Goal: Task Accomplishment & Management: Complete application form

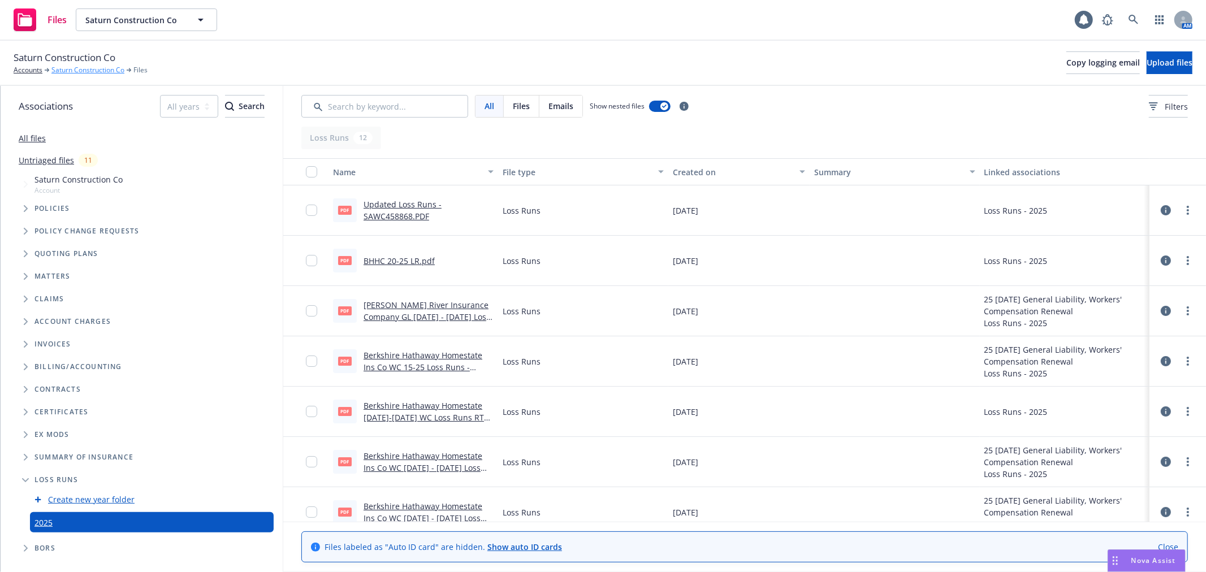
click at [81, 70] on link "Saturn Construction Co" at bounding box center [87, 70] width 73 height 10
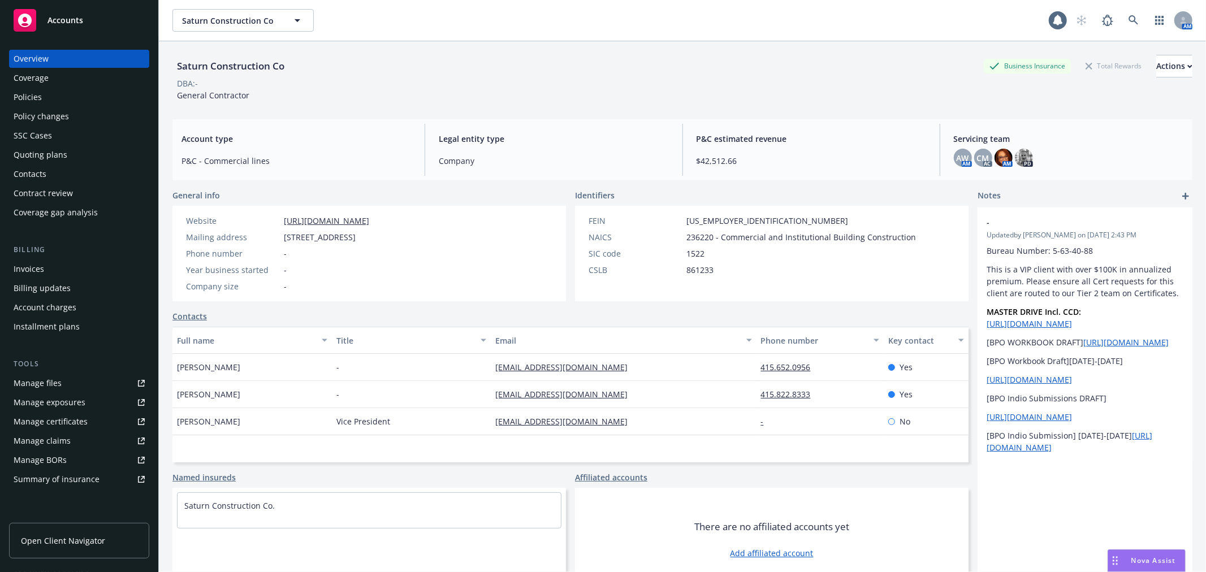
click at [23, 152] on div "Quoting plans" at bounding box center [41, 155] width 54 height 18
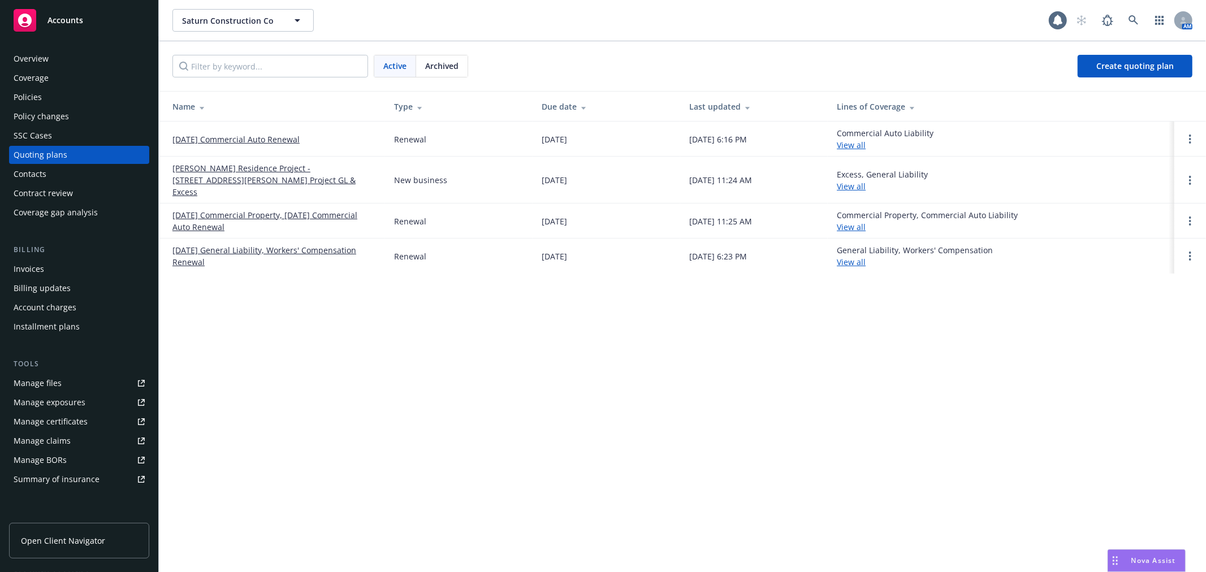
click at [273, 244] on link "[DATE] General Liability, Workers' Compensation Renewal" at bounding box center [274, 256] width 204 height 24
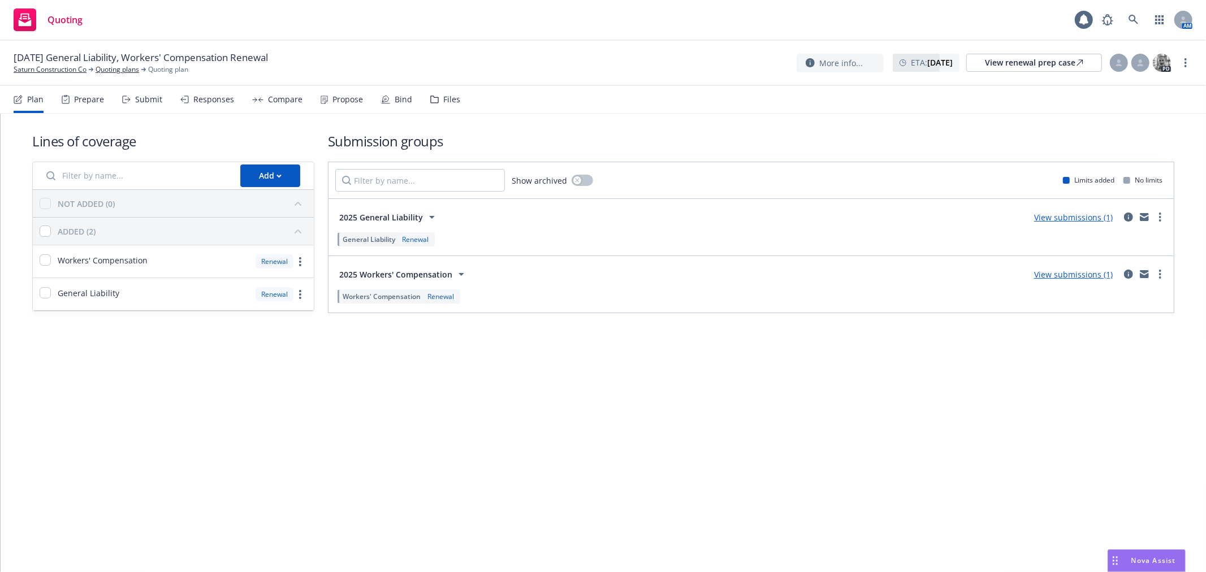
click at [1053, 274] on link "View submissions (1)" at bounding box center [1073, 274] width 79 height 11
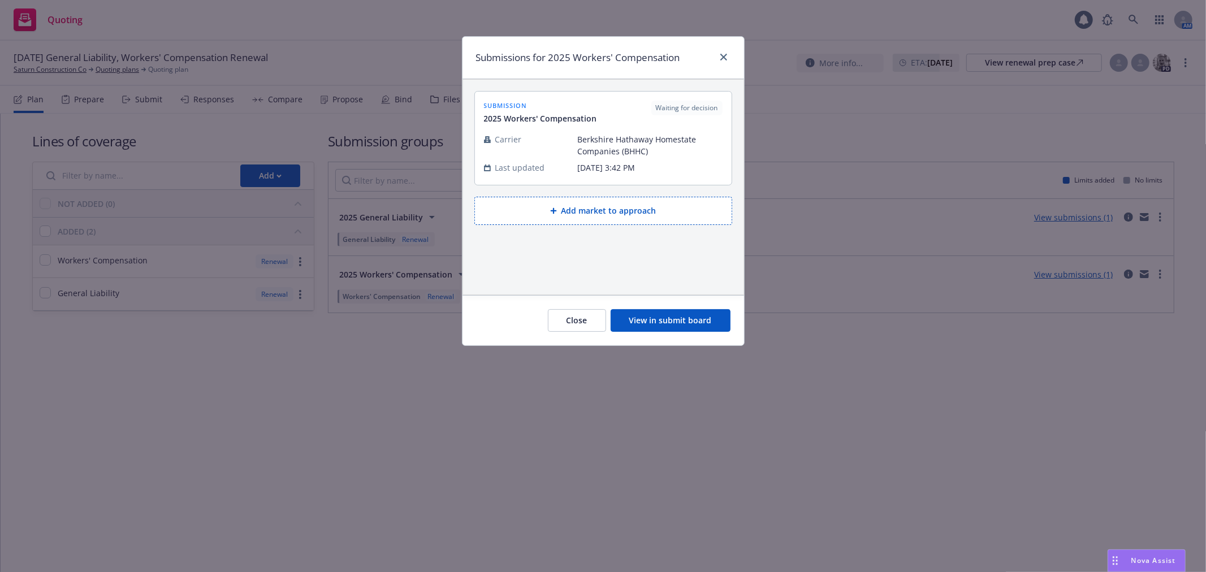
click at [643, 211] on button "Add market to approach" at bounding box center [603, 211] width 258 height 28
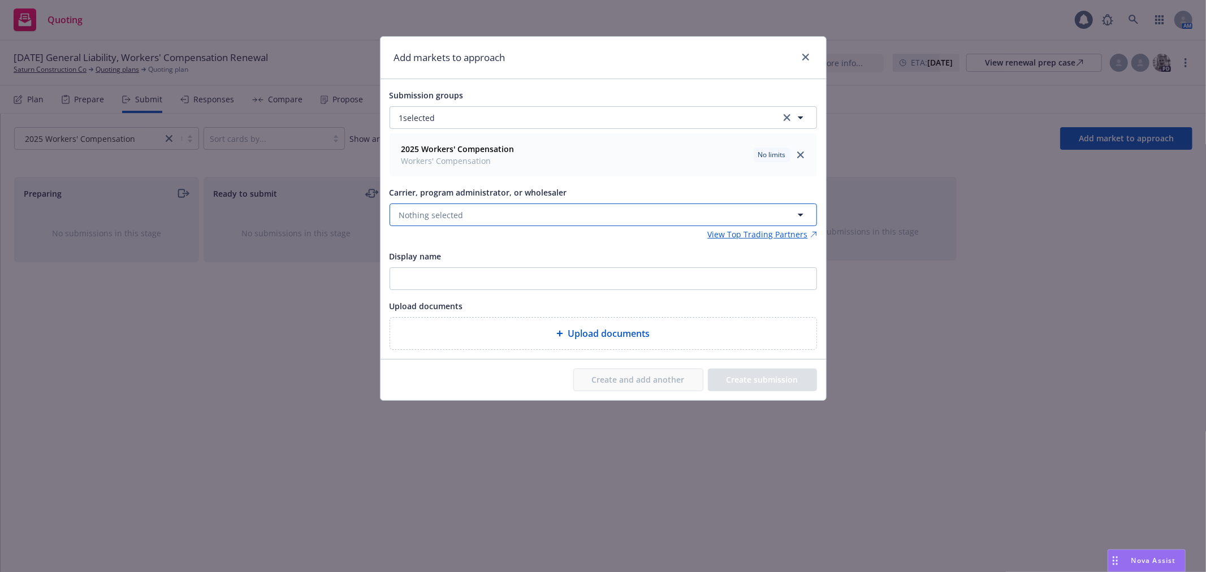
click at [620, 211] on button "Nothing selected" at bounding box center [603, 215] width 427 height 23
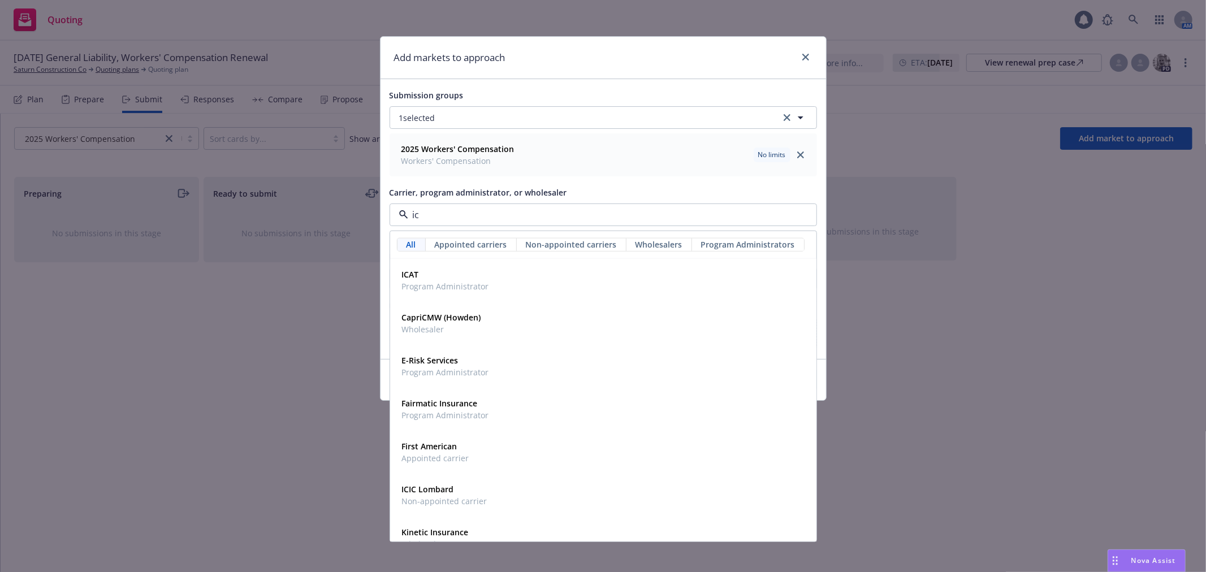
type input "icw"
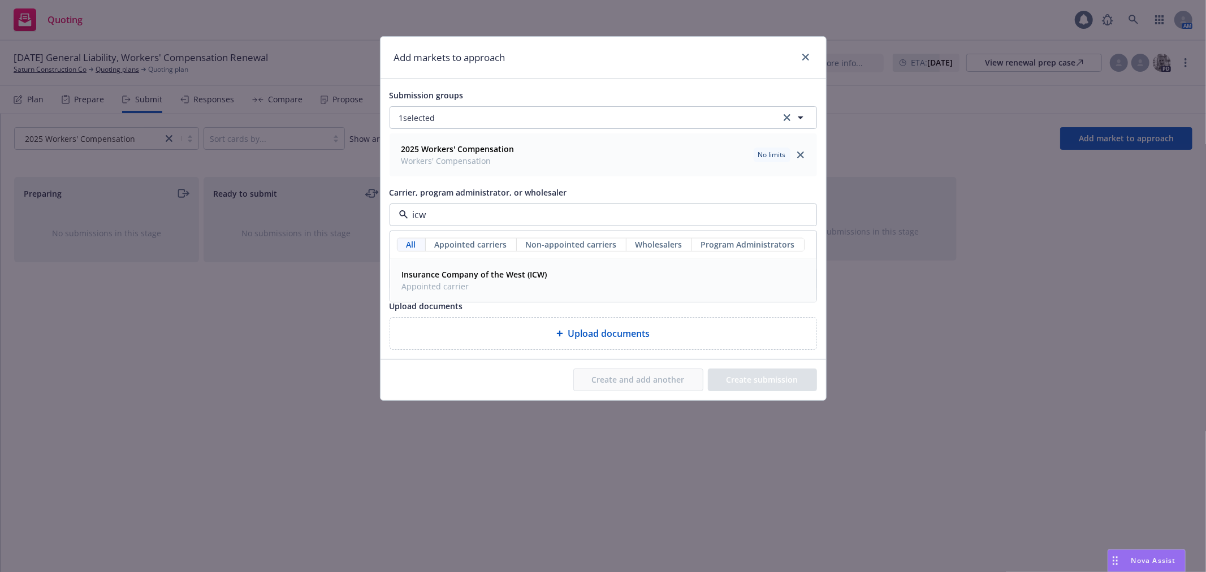
click at [574, 278] on div "Insurance Company of the West (ICW) Appointed carrier" at bounding box center [603, 280] width 412 height 28
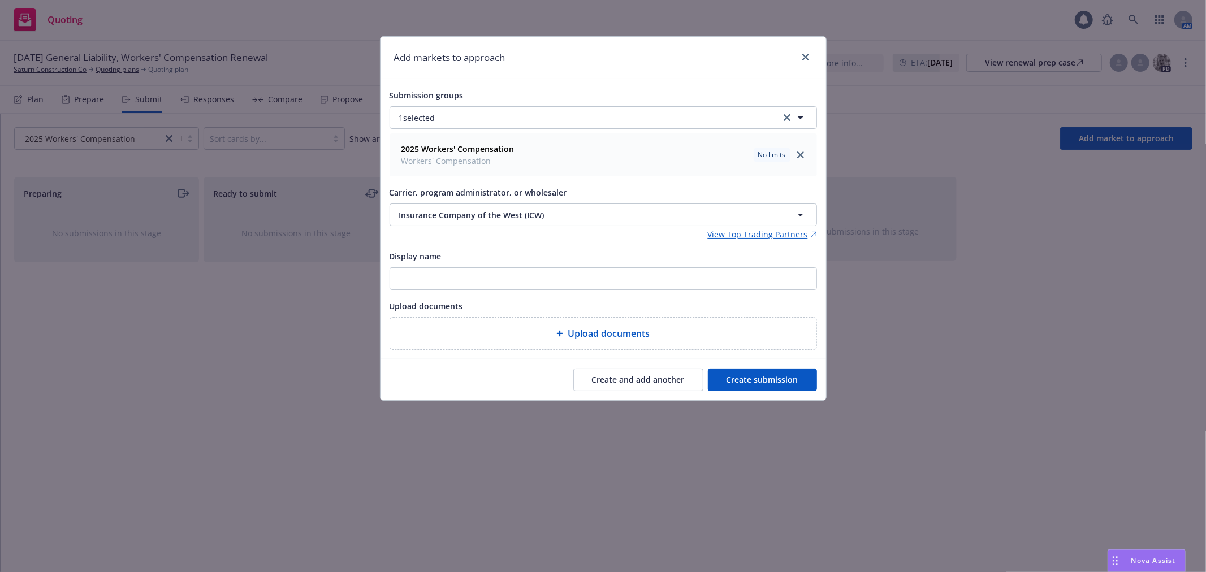
click at [770, 383] on button "Create submission" at bounding box center [762, 380] width 109 height 23
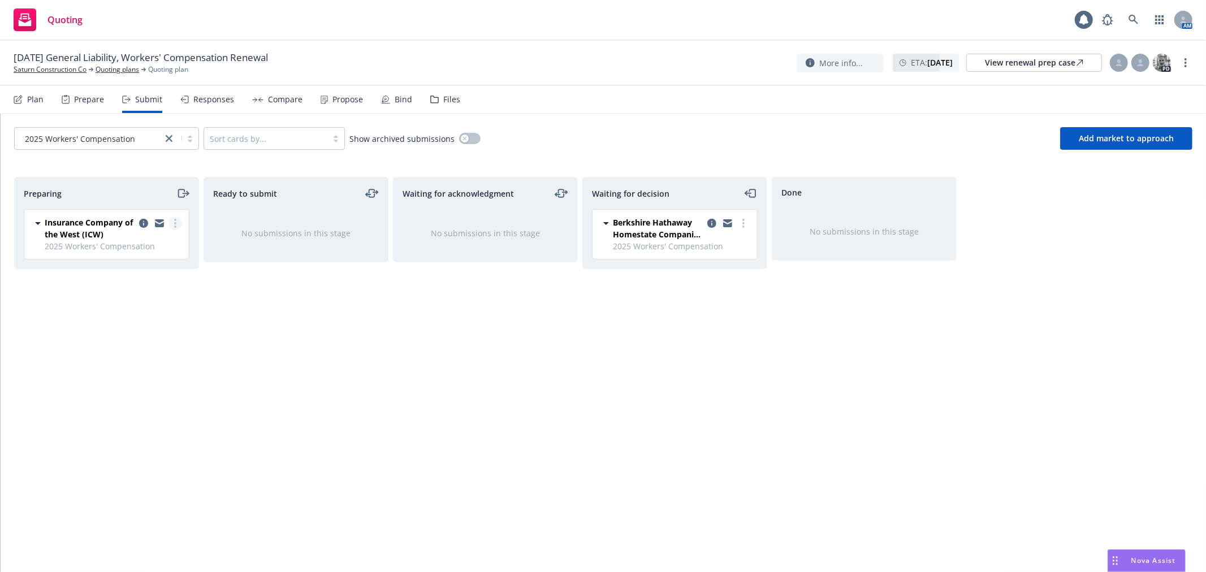
click at [175, 223] on circle "more" at bounding box center [175, 223] width 2 height 2
click at [154, 270] on span "Log acknowledgement" at bounding box center [123, 269] width 111 height 11
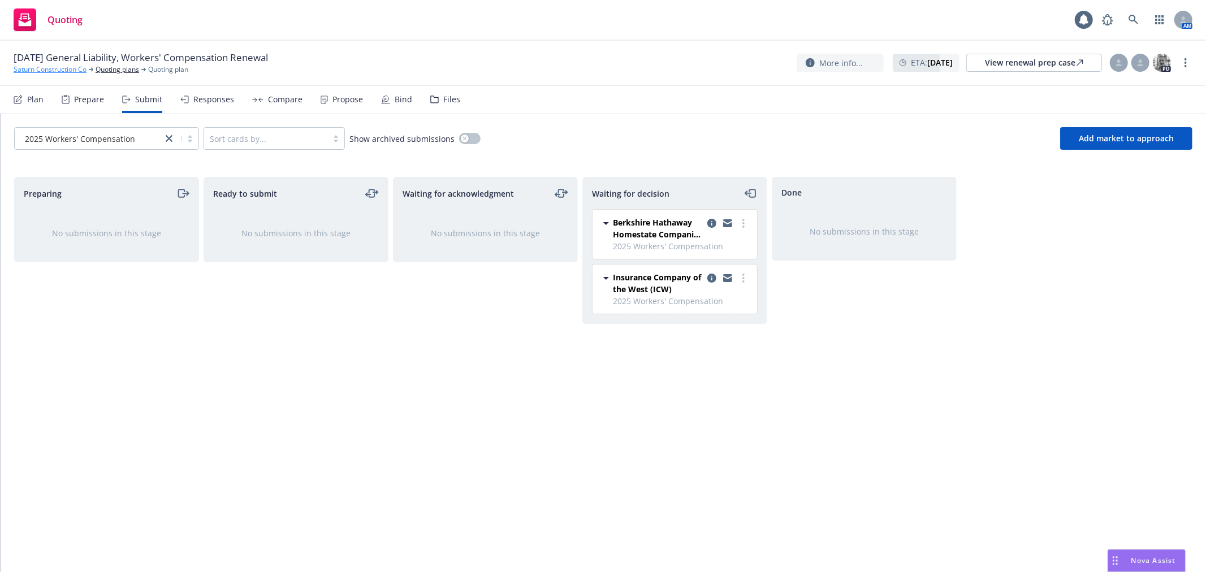
click at [47, 69] on link "Saturn Construction Co" at bounding box center [50, 69] width 73 height 10
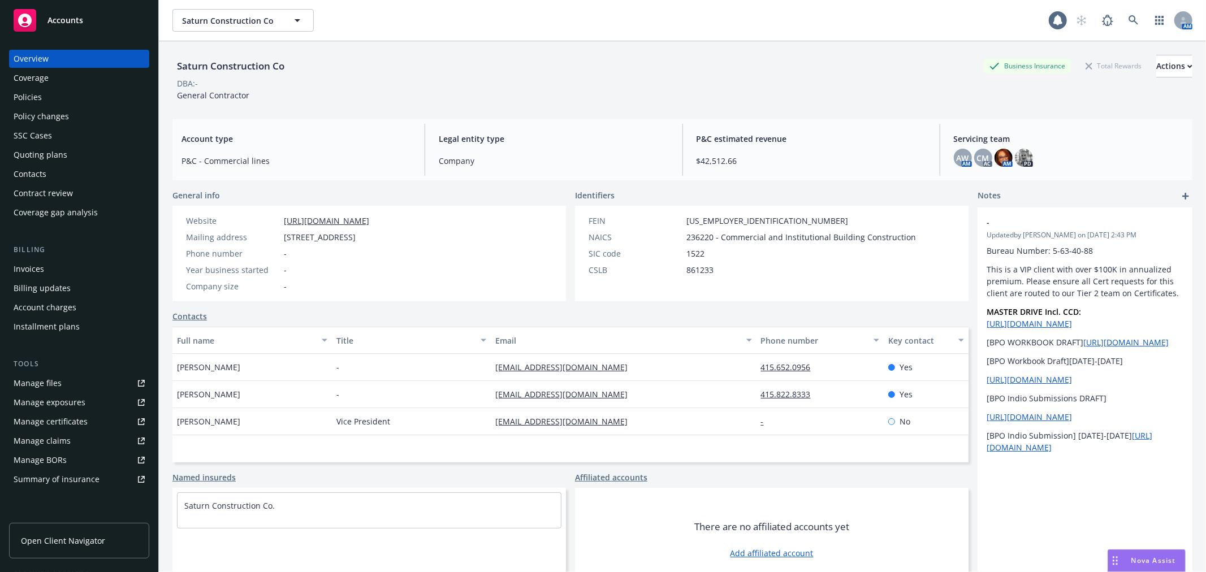
drag, startPoint x: 456, startPoint y: 234, endPoint x: 481, endPoint y: 235, distance: 24.3
click at [374, 235] on div "Mailing address 1555 Yosemite Ave #STE 16, San Francisco, CA, 94124" at bounding box center [277, 237] width 192 height 12
copy span "94124"
drag, startPoint x: 177, startPoint y: 65, endPoint x: 295, endPoint y: 64, distance: 118.2
click at [295, 64] on div "Saturn Construction Co Business Insurance Total Rewards Actions" at bounding box center [682, 66] width 1020 height 23
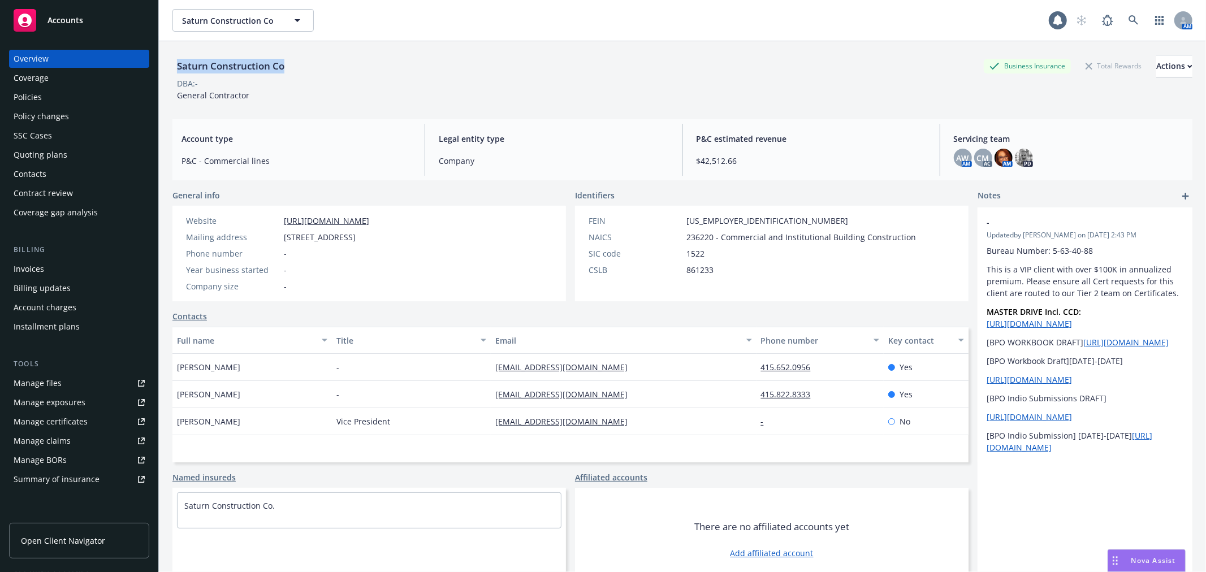
copy div "Saturn Construction Co"
drag, startPoint x: 680, startPoint y: 221, endPoint x: 744, endPoint y: 222, distance: 63.9
click at [744, 222] on div "FEIN 56-2504580" at bounding box center [752, 221] width 336 height 12
copy span "56-2504580"
click at [66, 384] on link "Manage files" at bounding box center [79, 383] width 140 height 18
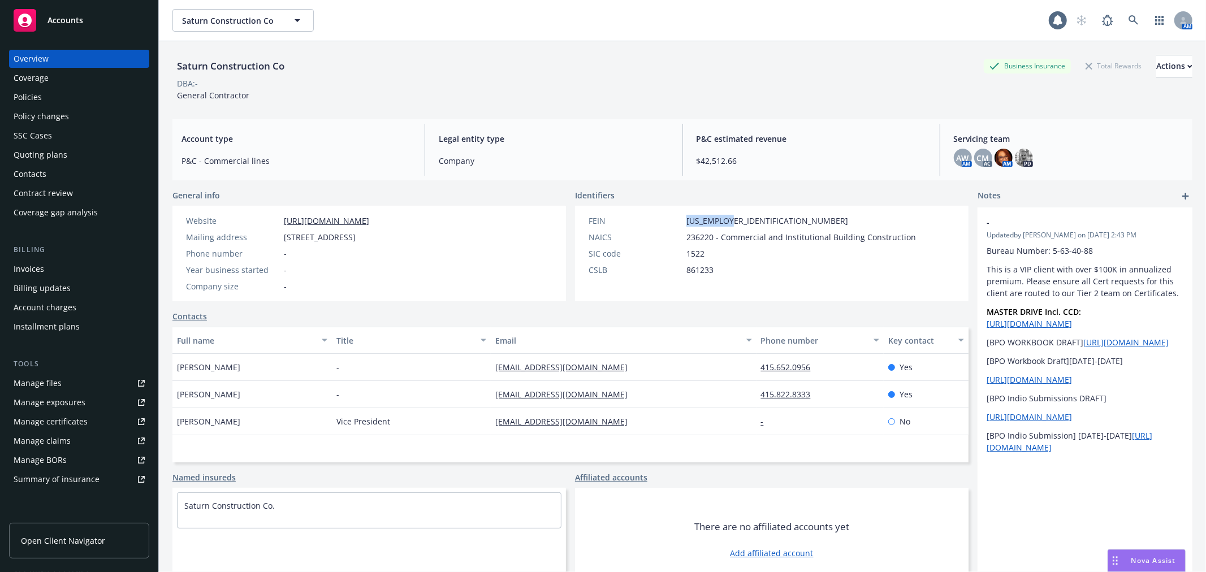
click at [64, 155] on div "Quoting plans" at bounding box center [41, 155] width 54 height 18
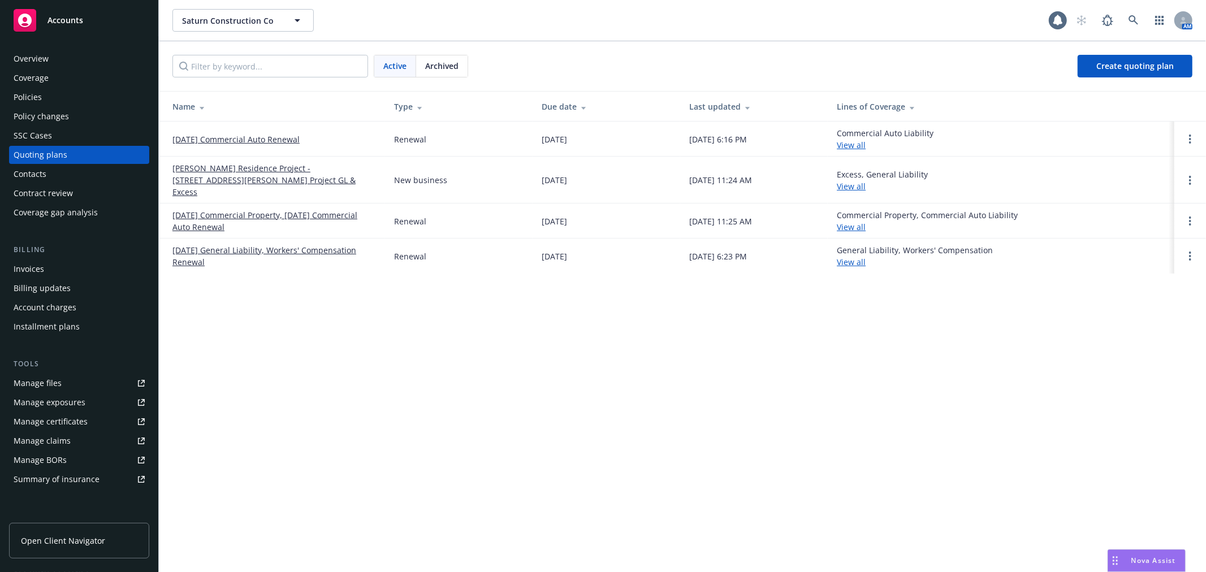
click at [275, 136] on link "12/25/25 Commercial Auto Renewal" at bounding box center [235, 139] width 127 height 12
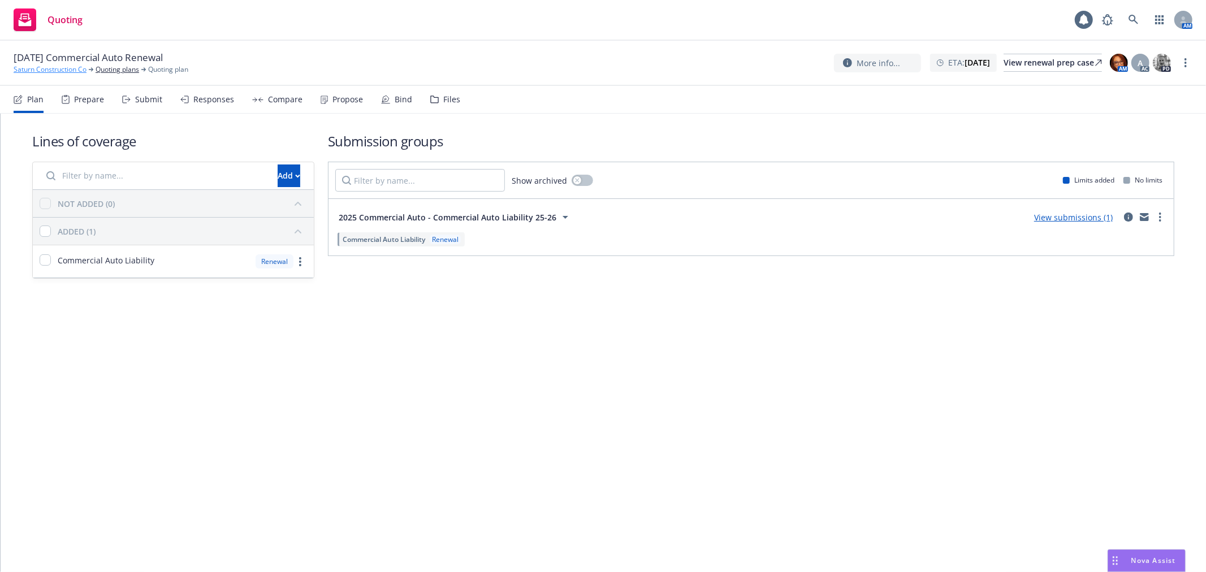
click at [55, 70] on link "Saturn Construction Co" at bounding box center [50, 69] width 73 height 10
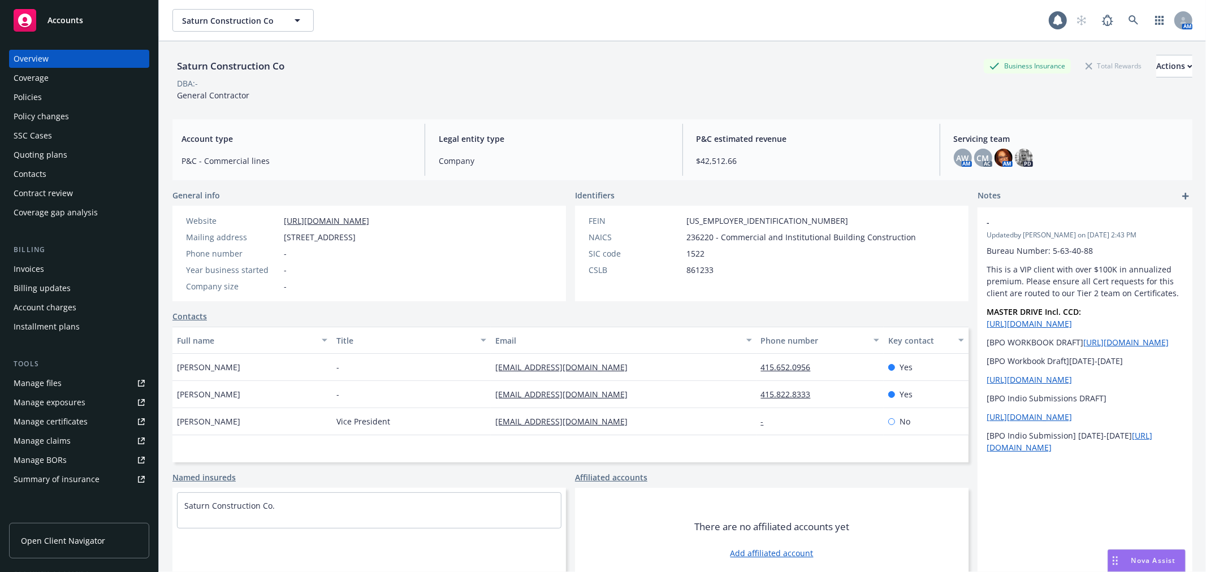
click at [41, 153] on div "Quoting plans" at bounding box center [41, 155] width 54 height 18
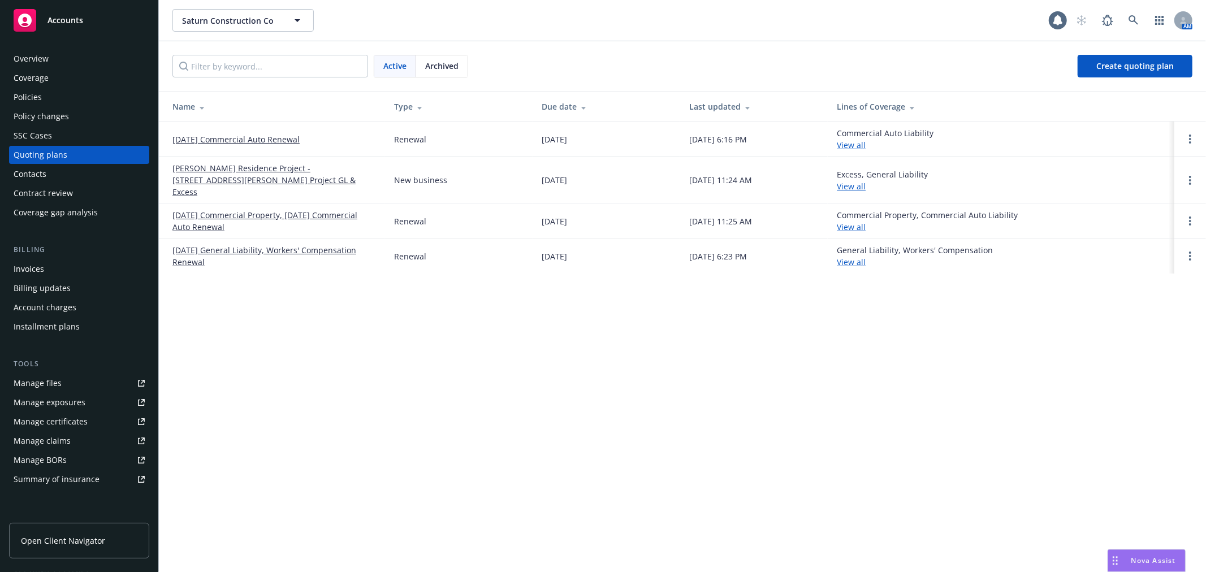
click at [226, 244] on link "[DATE] General Liability, Workers' Compensation Renewal" at bounding box center [274, 256] width 204 height 24
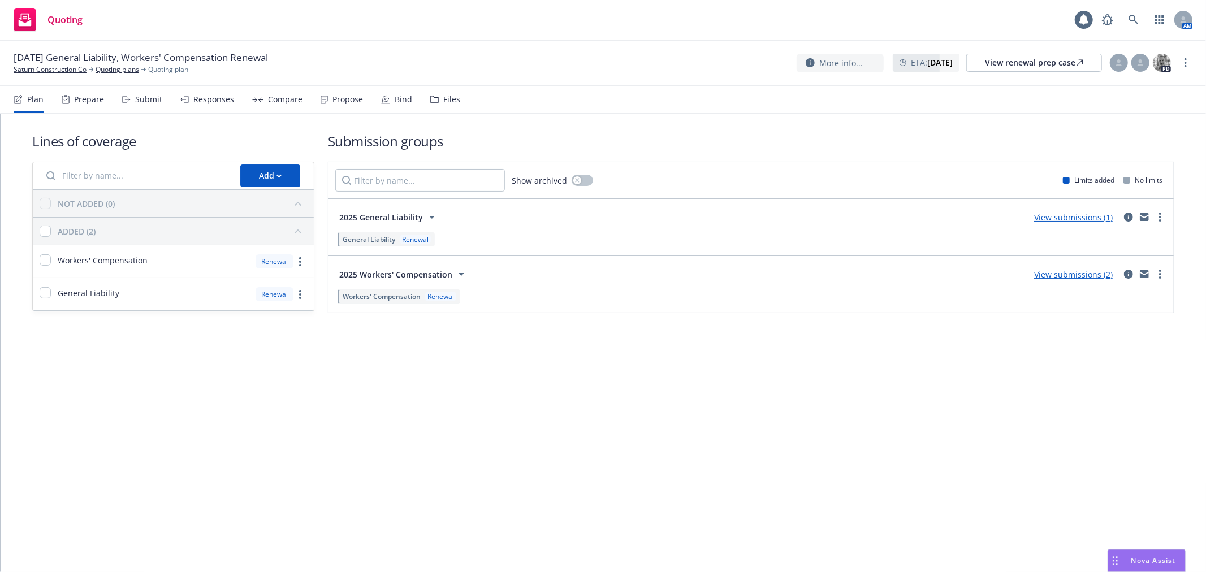
click at [1092, 272] on link "View submissions (2)" at bounding box center [1073, 274] width 79 height 11
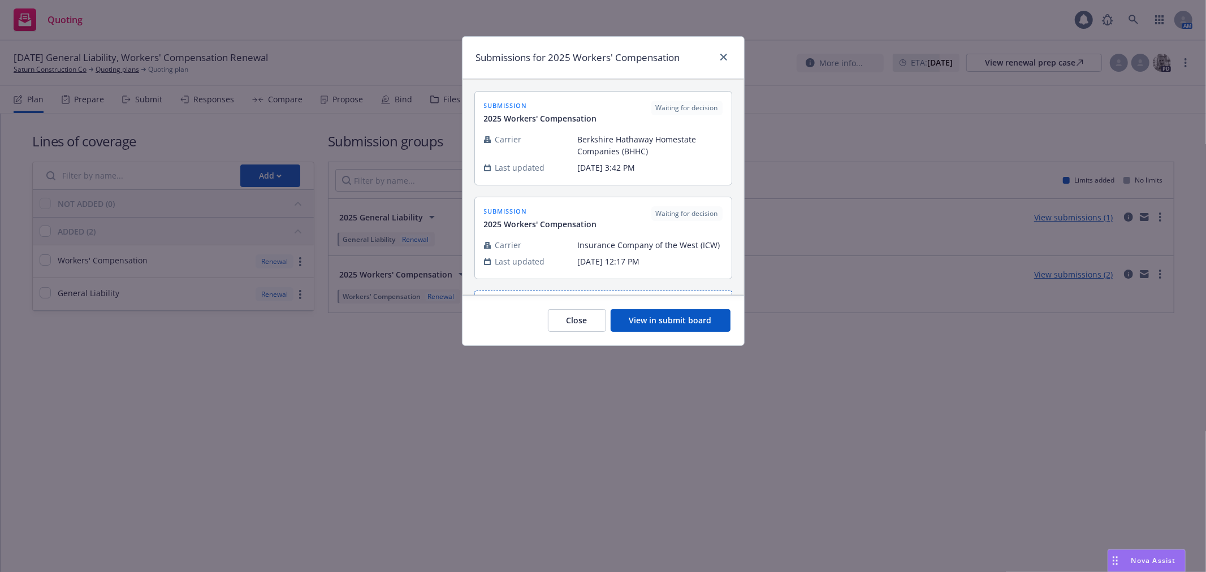
click at [676, 315] on button "View in submit board" at bounding box center [671, 320] width 120 height 23
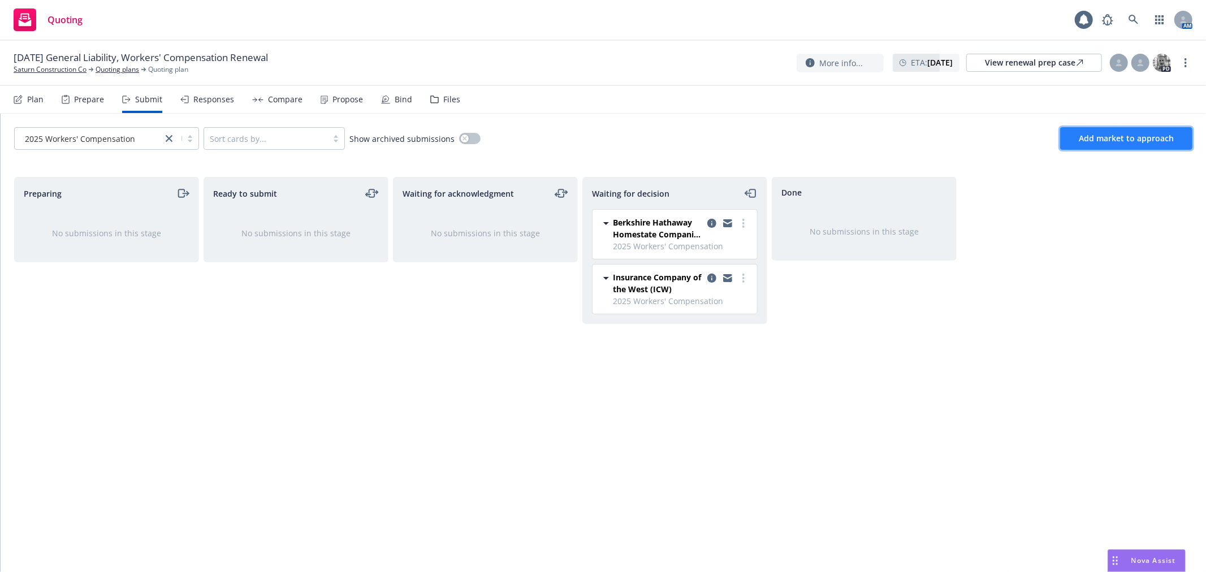
click at [1146, 136] on span "Add market to approach" at bounding box center [1126, 138] width 95 height 11
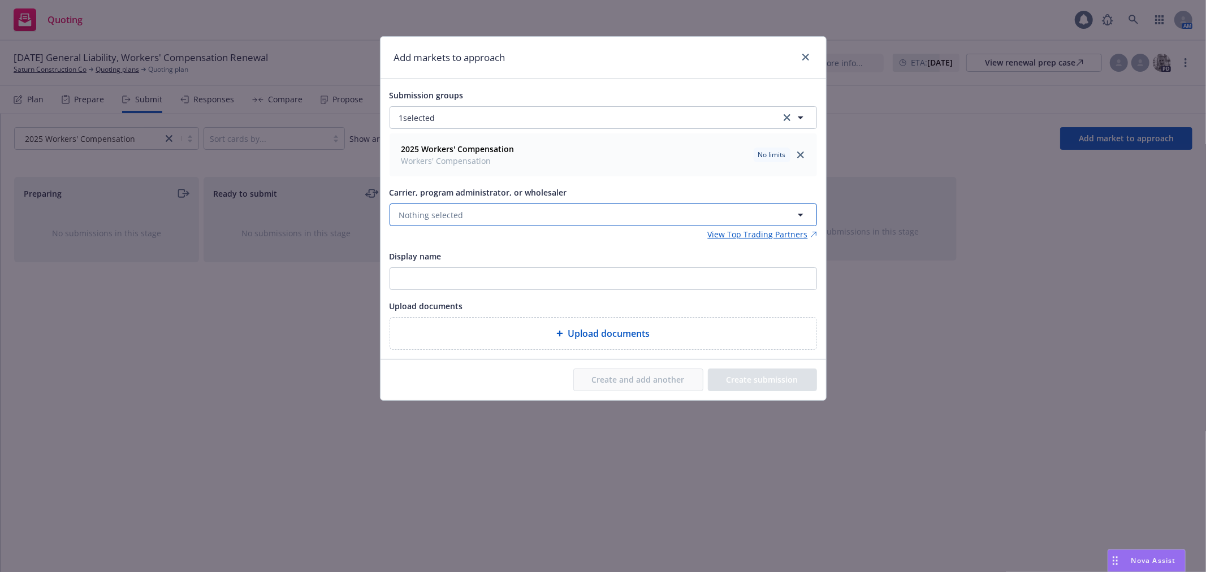
click at [524, 215] on button "Nothing selected" at bounding box center [603, 215] width 427 height 23
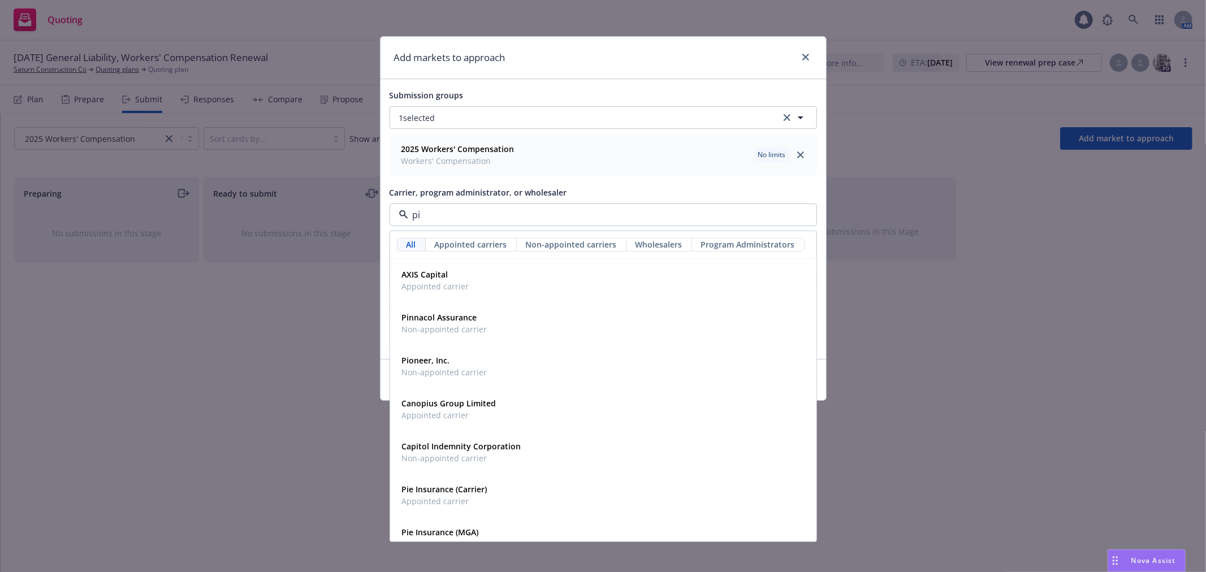
type input "pie"
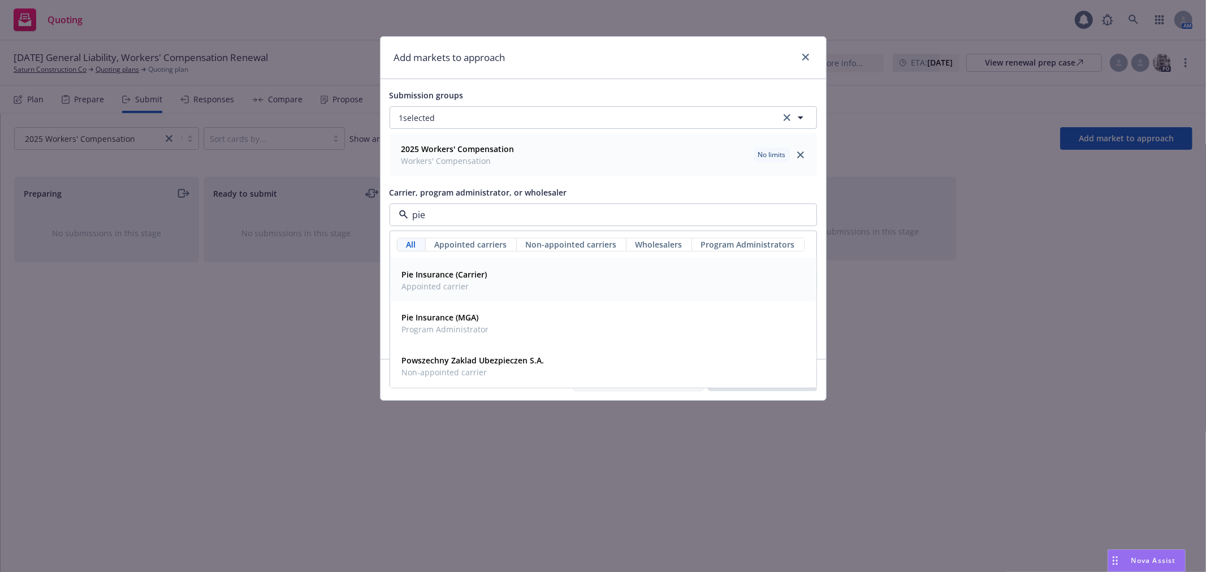
click at [522, 278] on div "Pie Insurance (Carrier) Appointed carrier" at bounding box center [603, 280] width 412 height 28
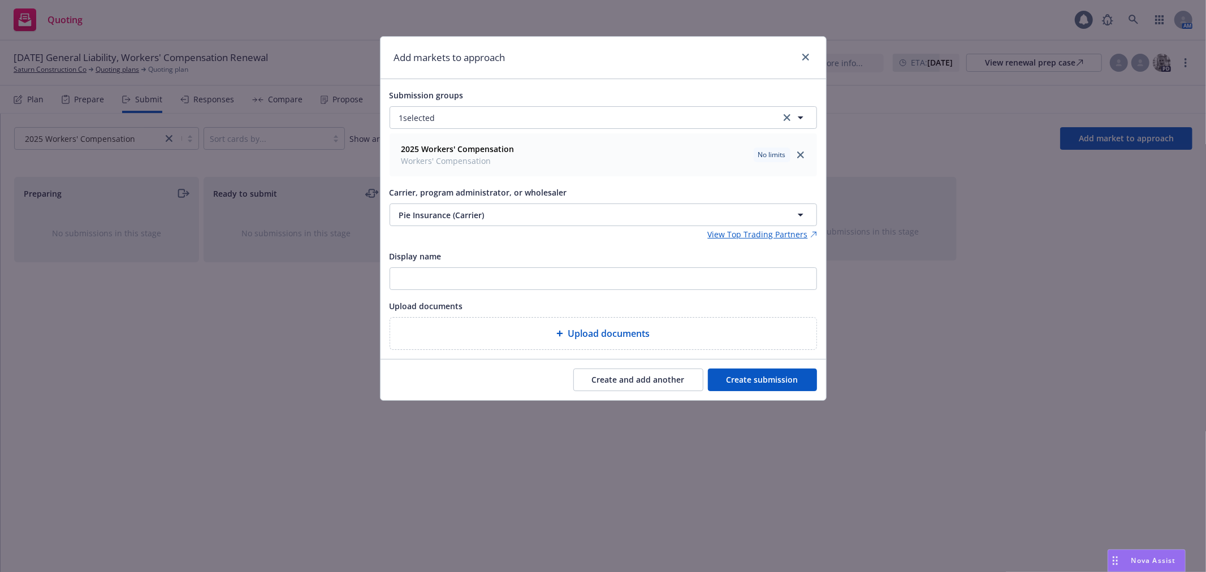
click at [636, 338] on span "Upload documents" at bounding box center [609, 334] width 82 height 14
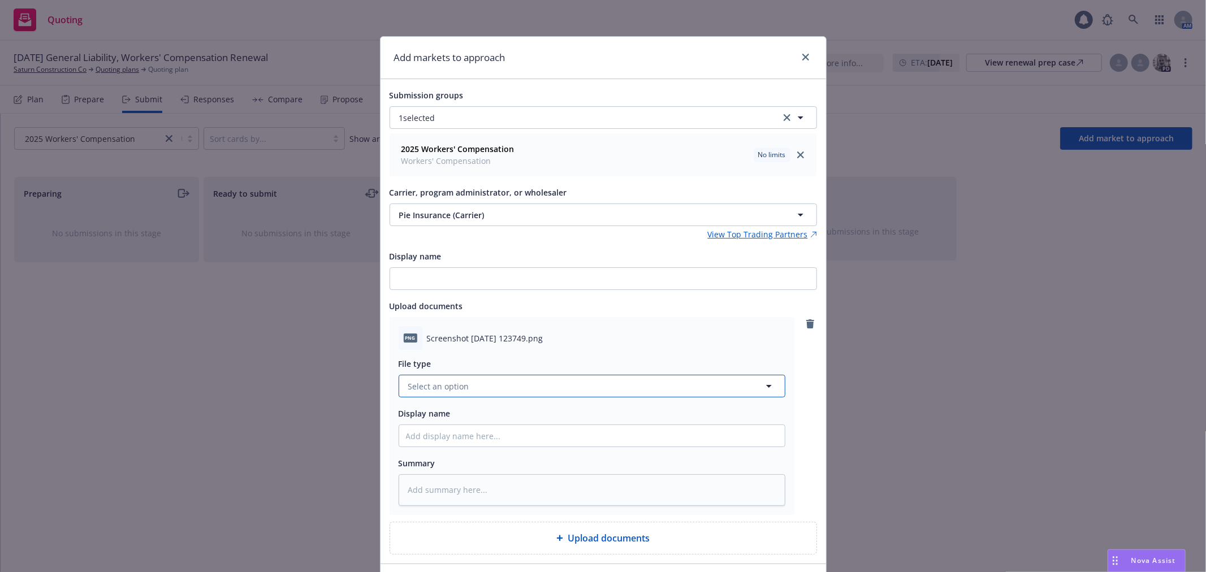
click at [615, 382] on button "Select an option" at bounding box center [592, 386] width 387 height 23
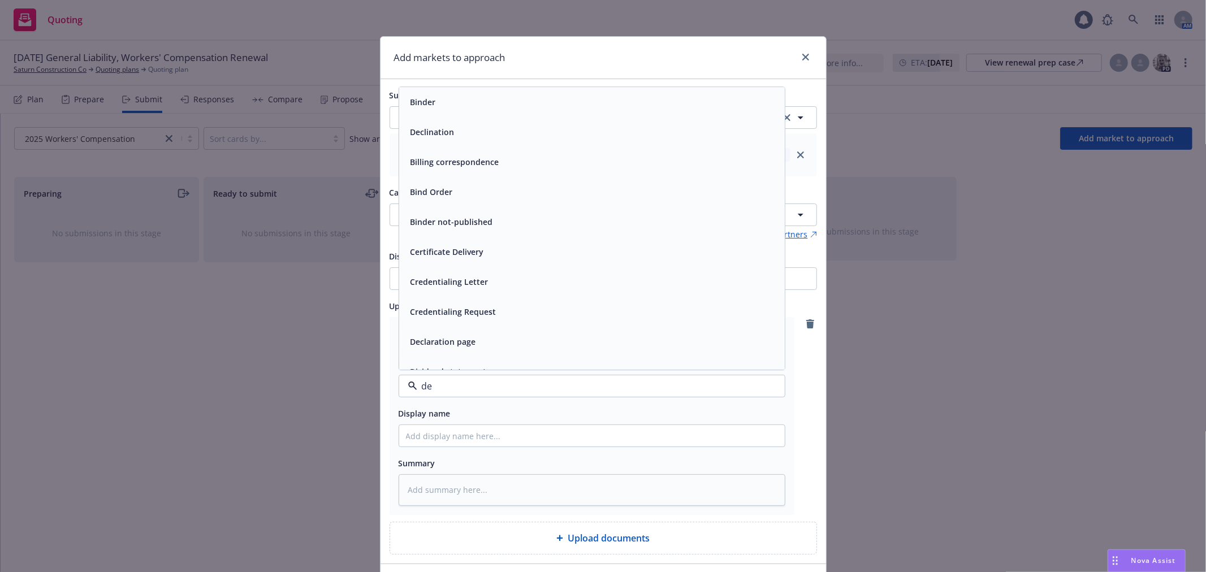
type input "dec"
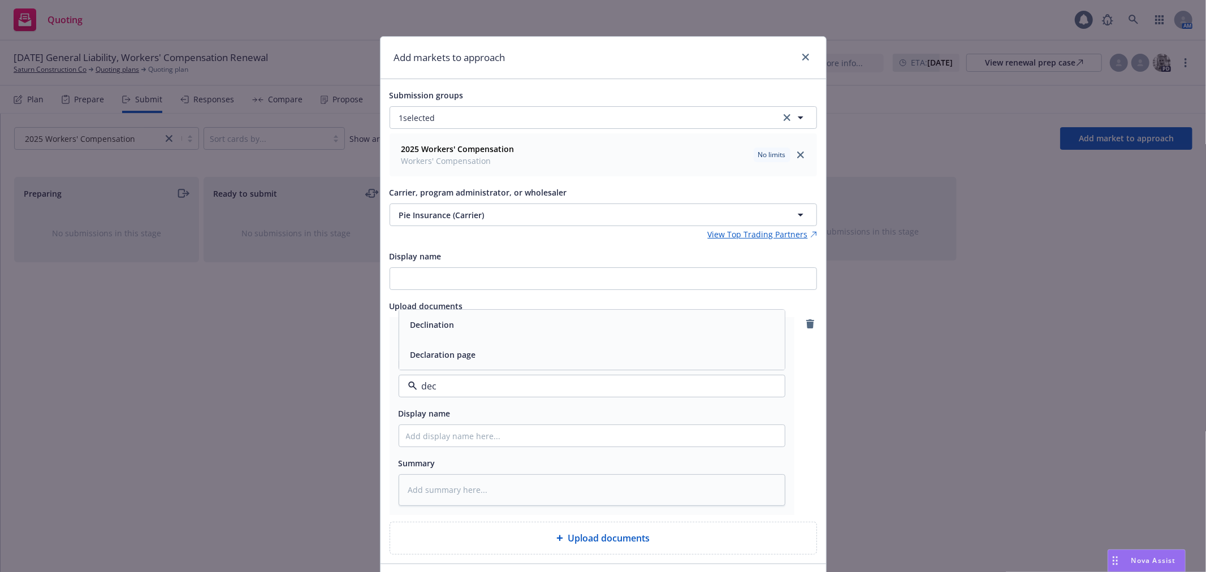
click at [573, 324] on div "Declination" at bounding box center [592, 325] width 372 height 16
click at [533, 436] on input "Display name" at bounding box center [592, 435] width 386 height 21
type textarea "x"
type input "2"
type textarea "x"
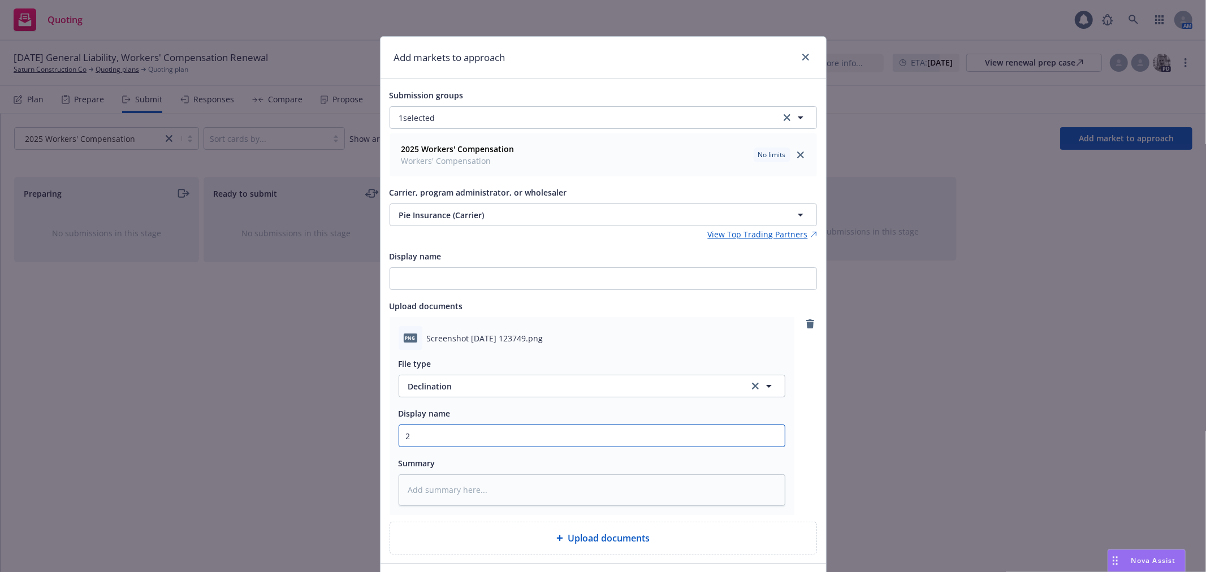
type input "25"
type textarea "x"
type input "25-2"
type textarea "x"
type input "25-26"
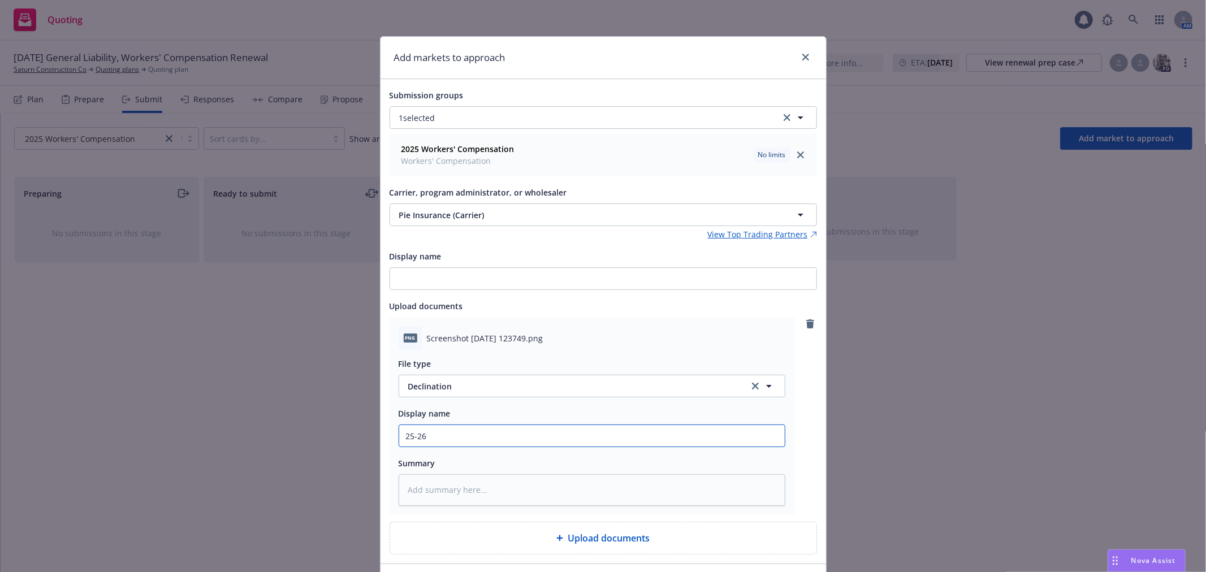
type textarea "x"
type input "25-26"
type textarea "x"
type input "25-26"
type textarea "x"
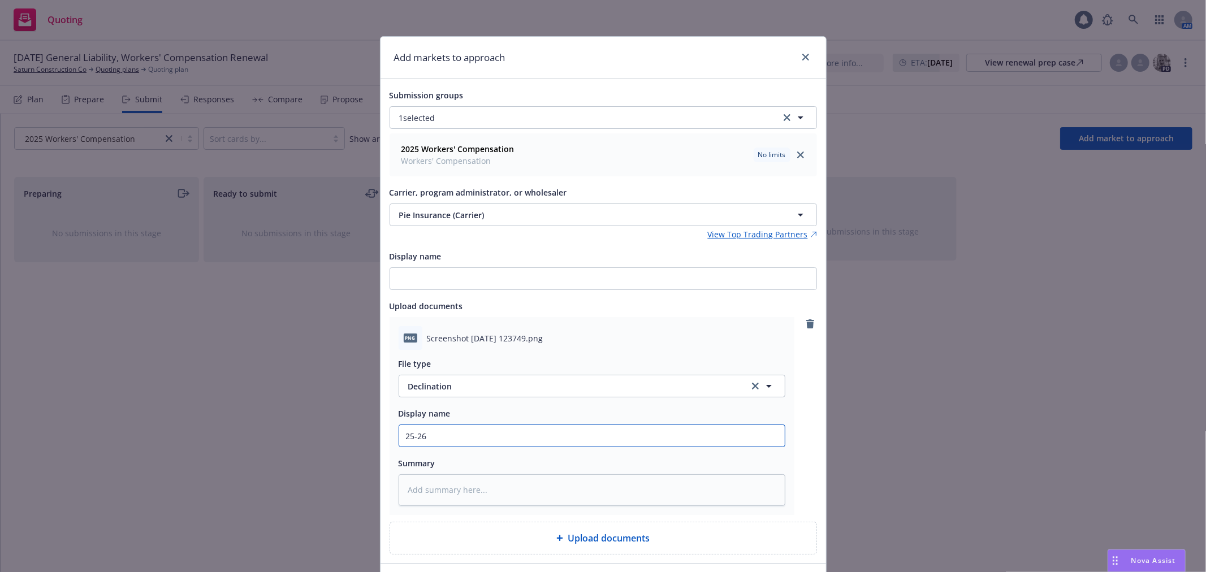
type input "25-2"
type textarea "x"
type input "25-"
type textarea "x"
type input "25"
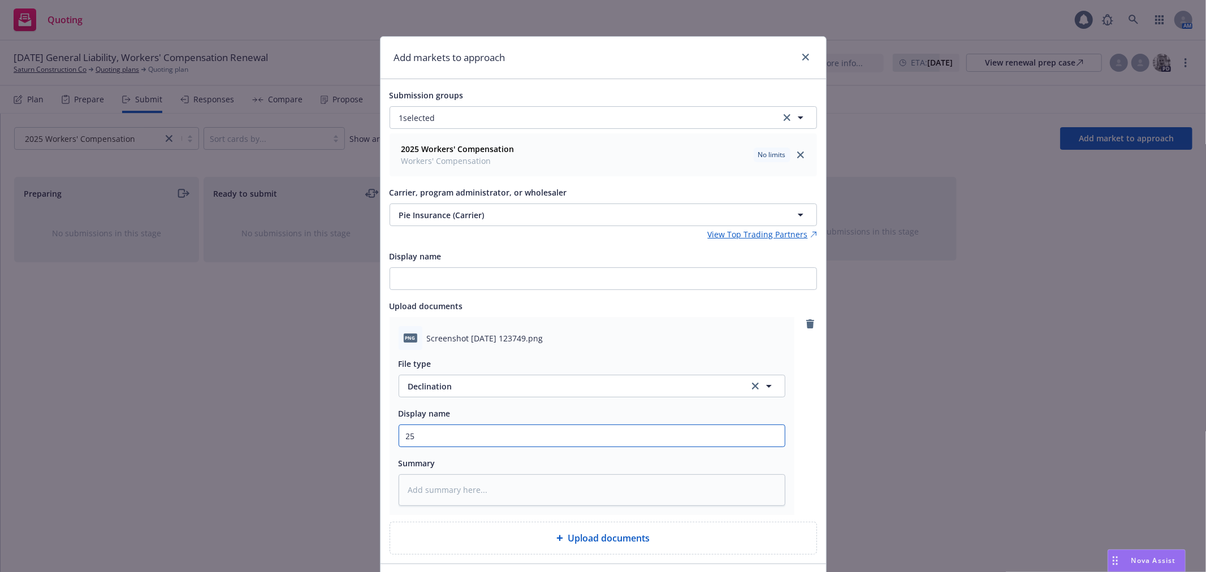
type textarea "x"
type input "2"
type textarea "x"
type input "W"
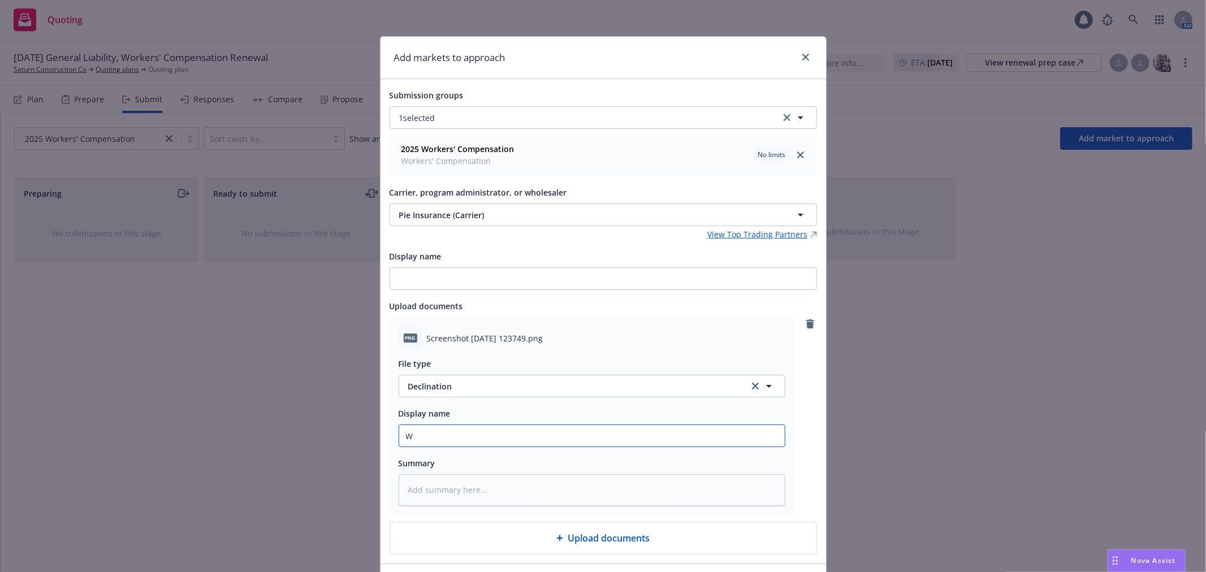
type textarea "x"
type input "WC"
type textarea "x"
type input "WC"
type textarea "x"
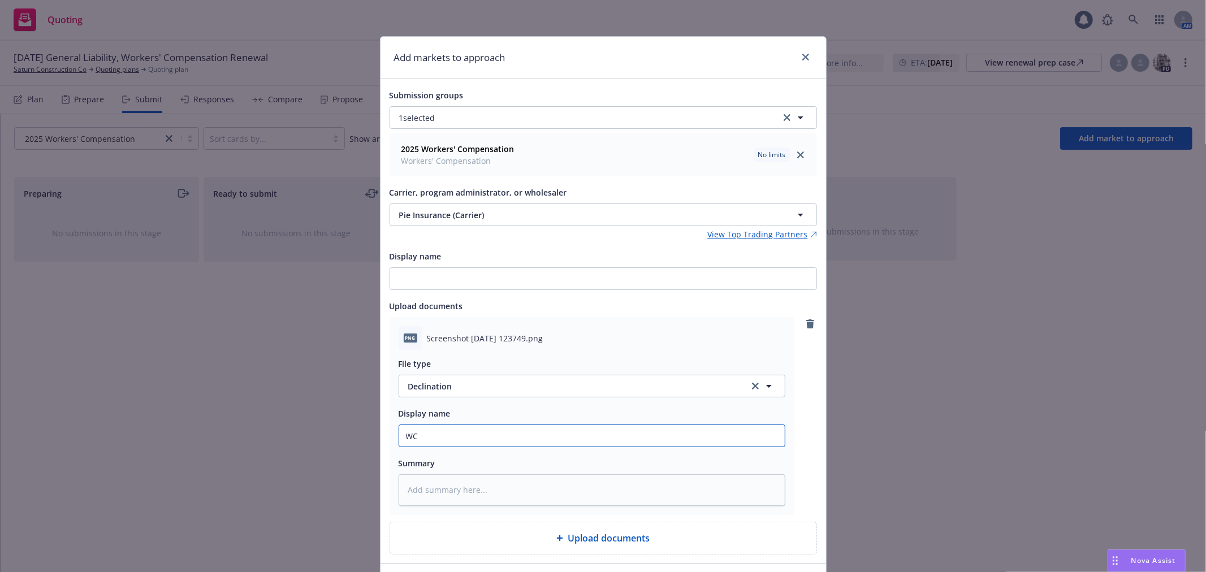
type input "WC Q"
type textarea "x"
type input "WC Qu"
type textarea "x"
type input "WC Quo"
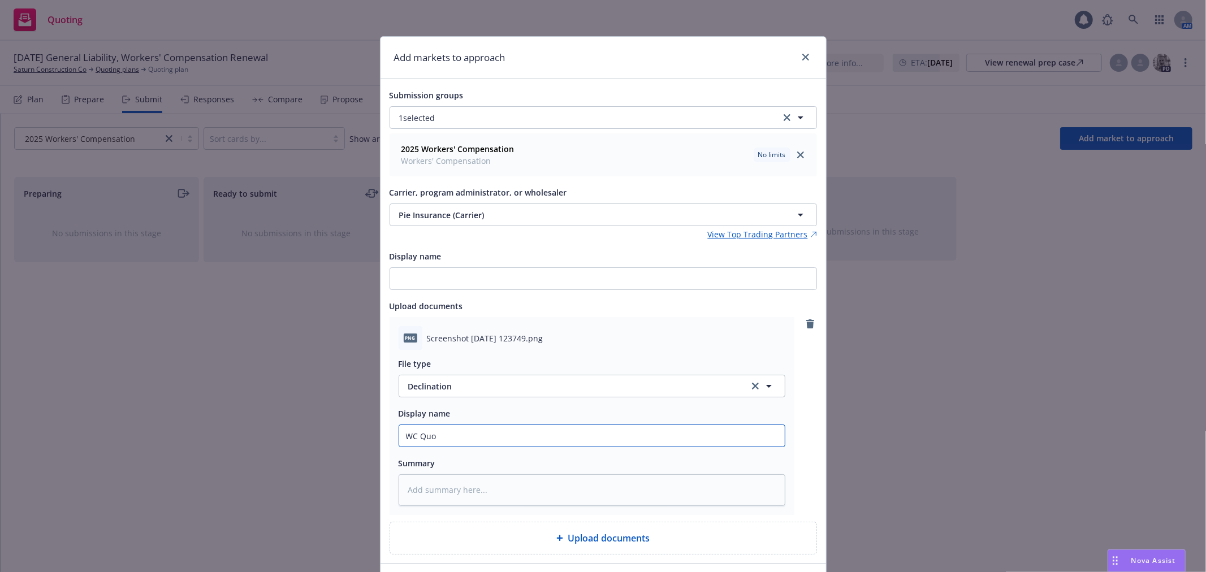
type textarea "x"
type input "WC Quot"
type textarea "x"
type input "WC Quote"
type textarea "x"
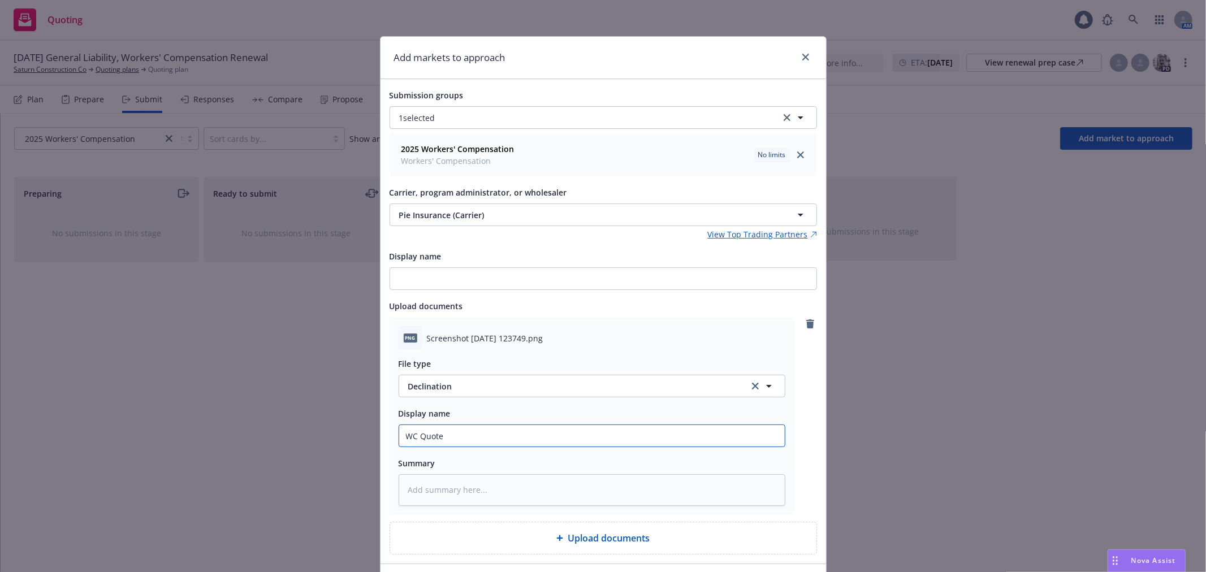
type input "WC Quote"
type textarea "x"
type input "WC Quote D"
type textarea "x"
type input "WC Quote De"
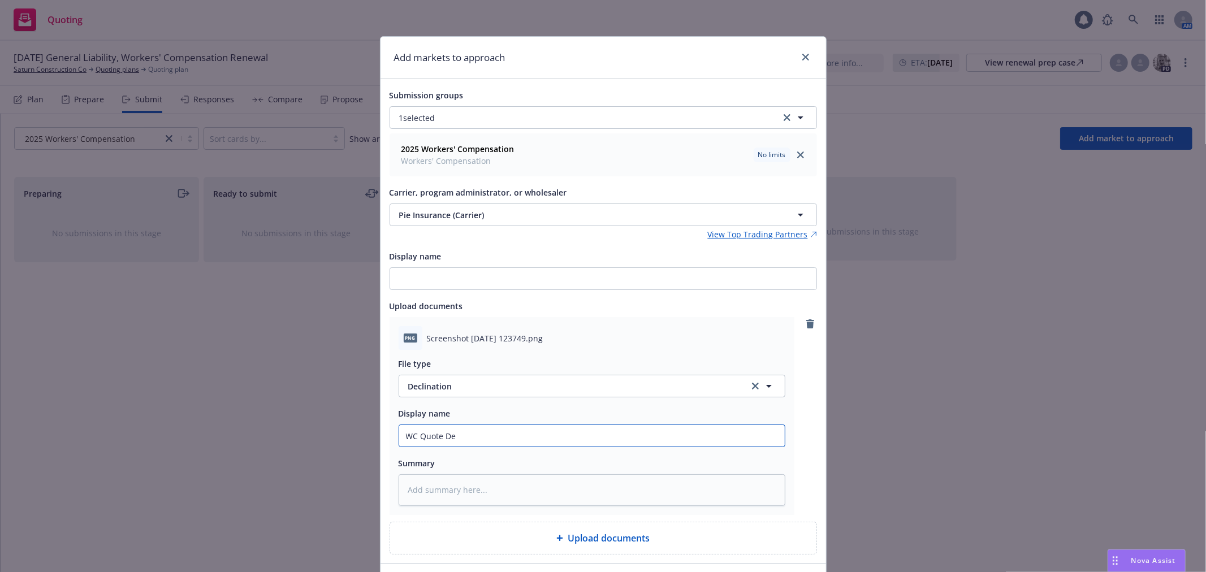
type textarea "x"
type input "WC Quote Dec"
type textarea "x"
type input "WC Quote Decl"
type textarea "x"
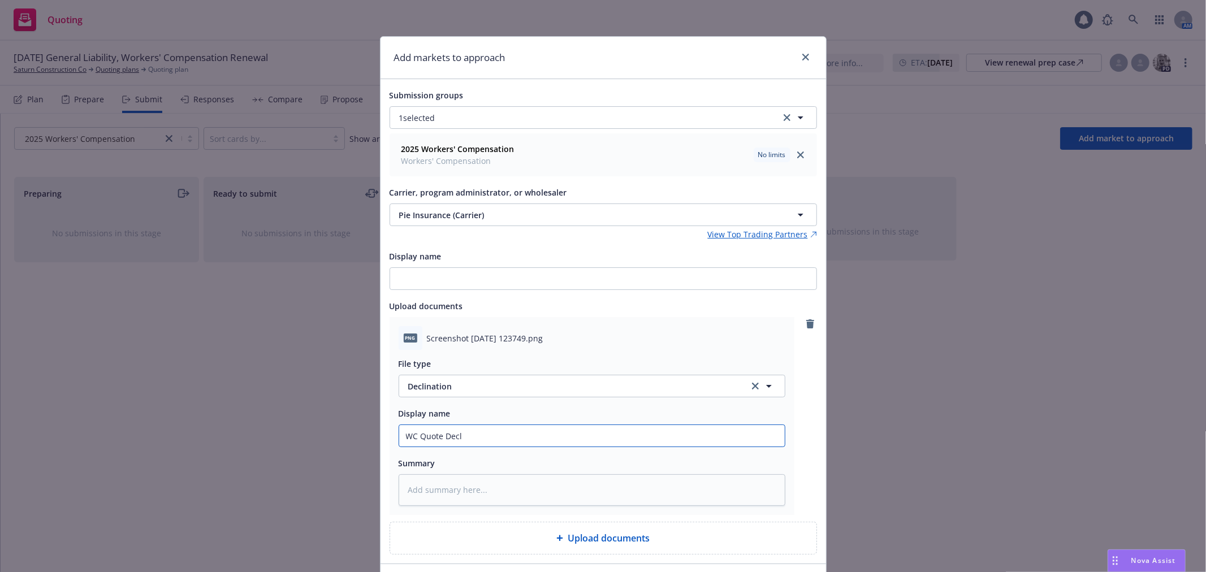
type input "WC Quote Decli"
type textarea "x"
type input "WC Quote Declin"
type textarea "x"
type input "WC Quote Decline"
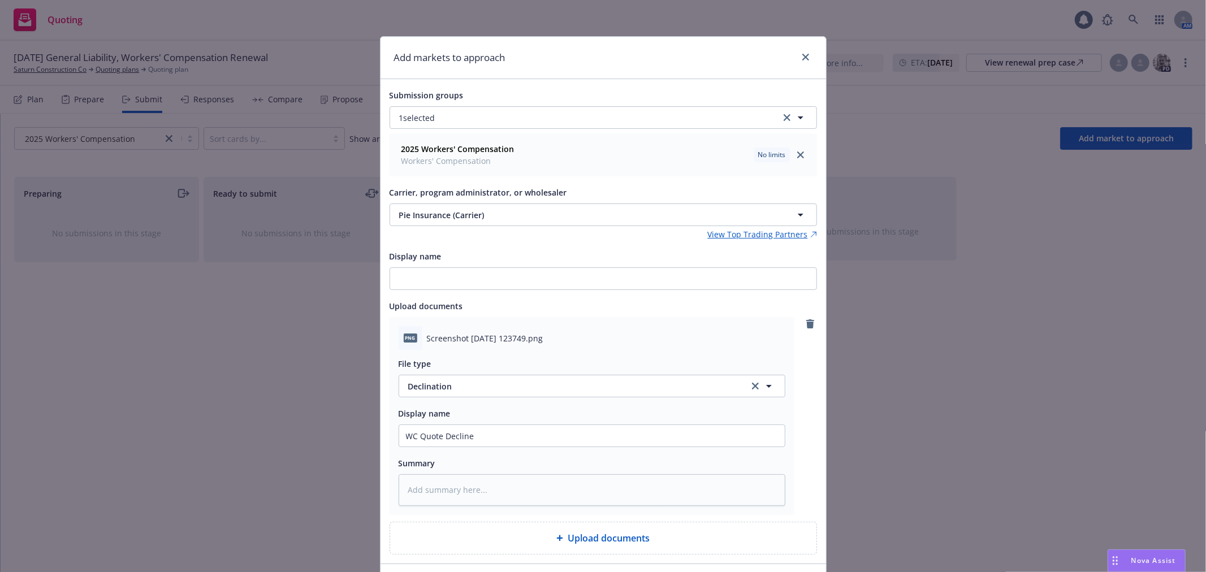
type textarea "x"
